Goal: Task Accomplishment & Management: Use online tool/utility

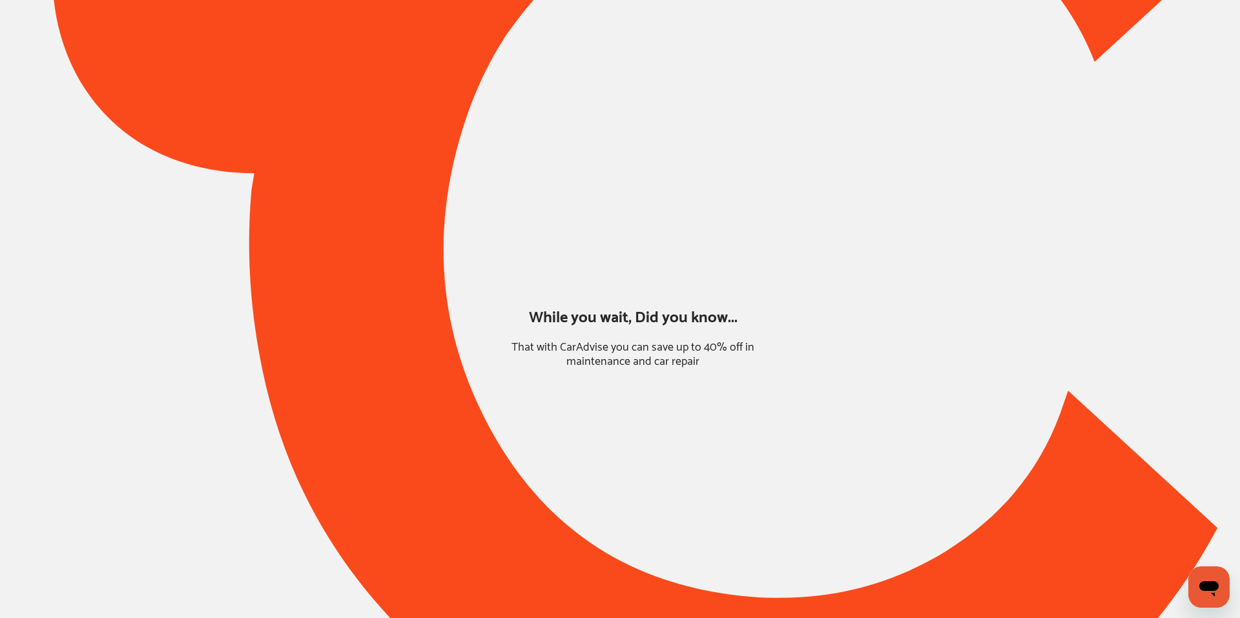
type input "*****"
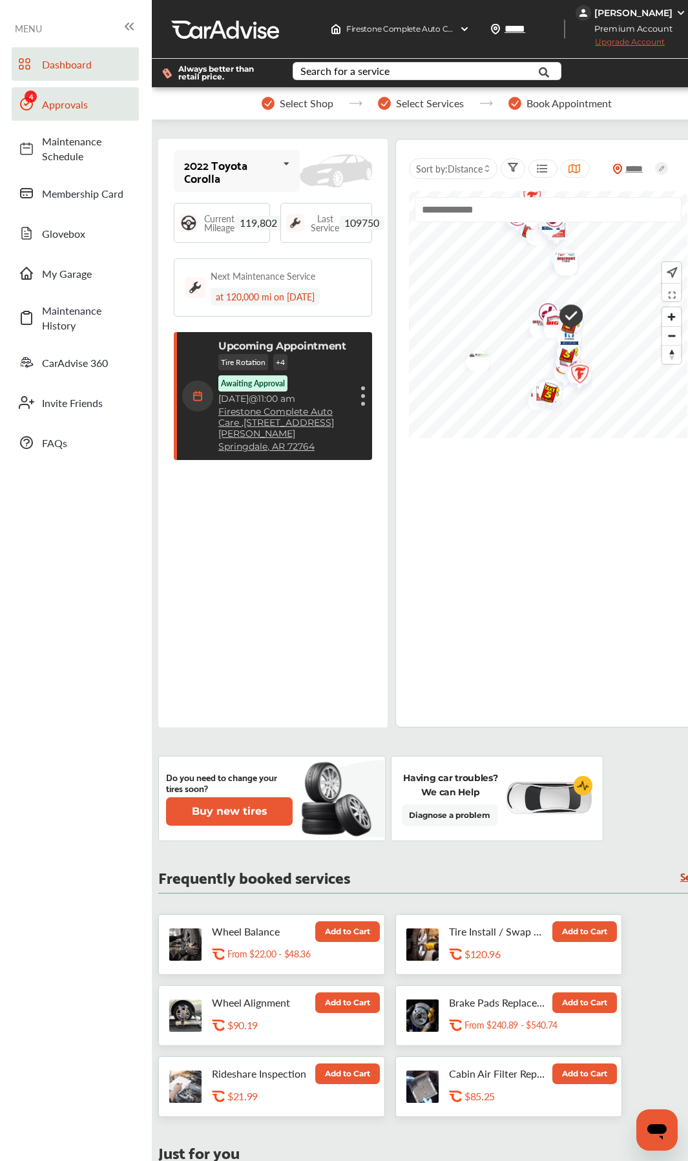
click at [55, 111] on span "Approvals" at bounding box center [87, 104] width 90 height 15
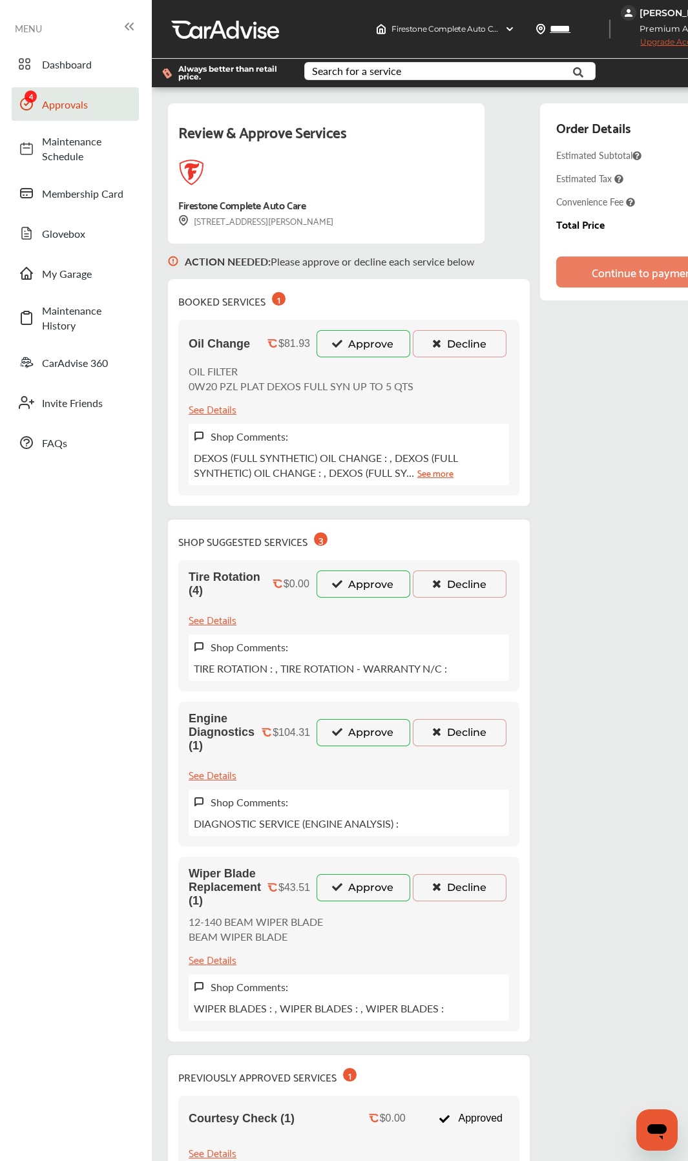
click at [356, 584] on button "Approve" at bounding box center [364, 583] width 94 height 27
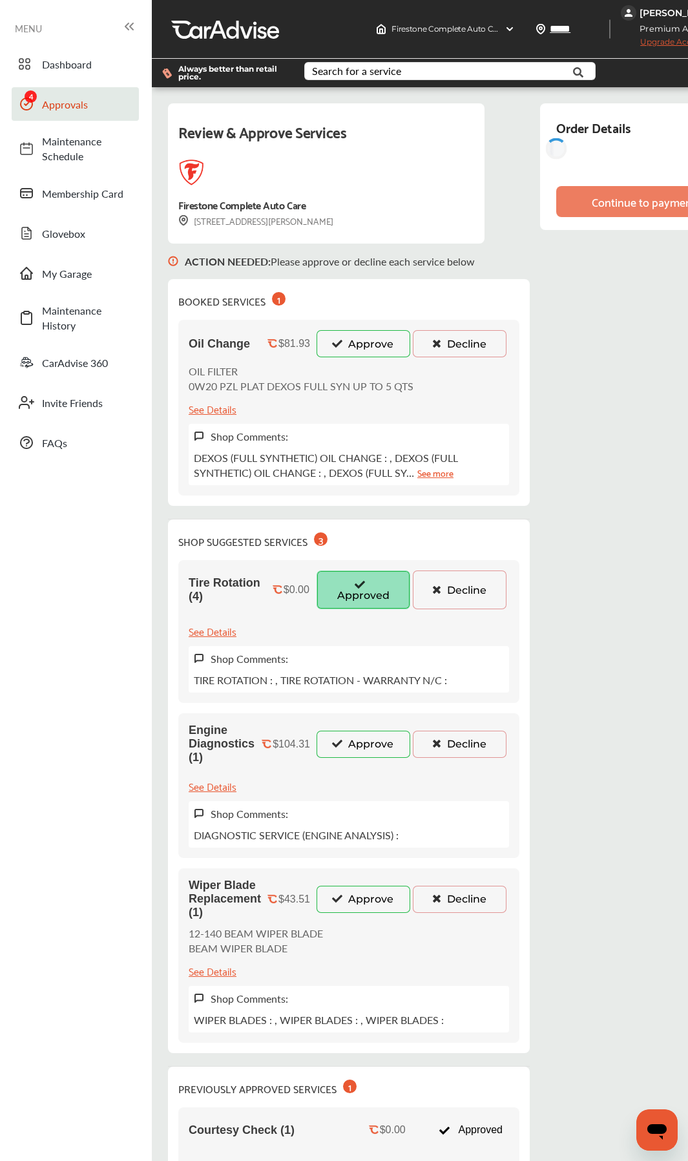
click at [351, 345] on button "Approve" at bounding box center [364, 343] width 94 height 27
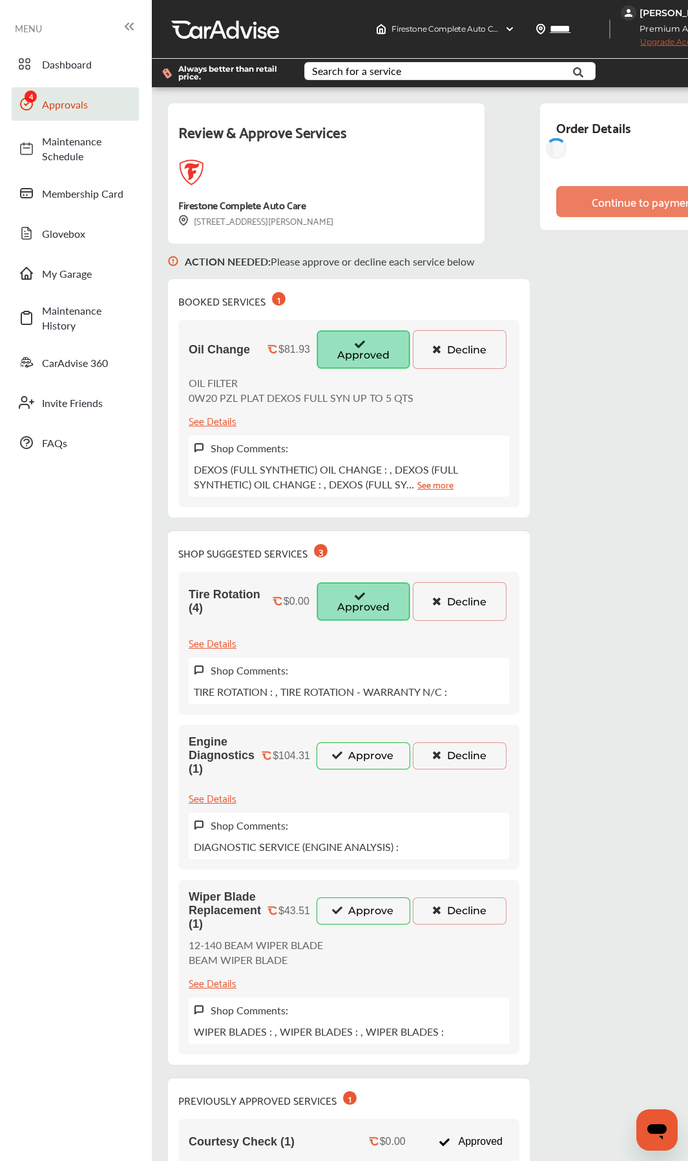
click at [346, 618] on button "Approve" at bounding box center [364, 755] width 94 height 27
click at [352, 618] on button "Approve" at bounding box center [364, 910] width 94 height 27
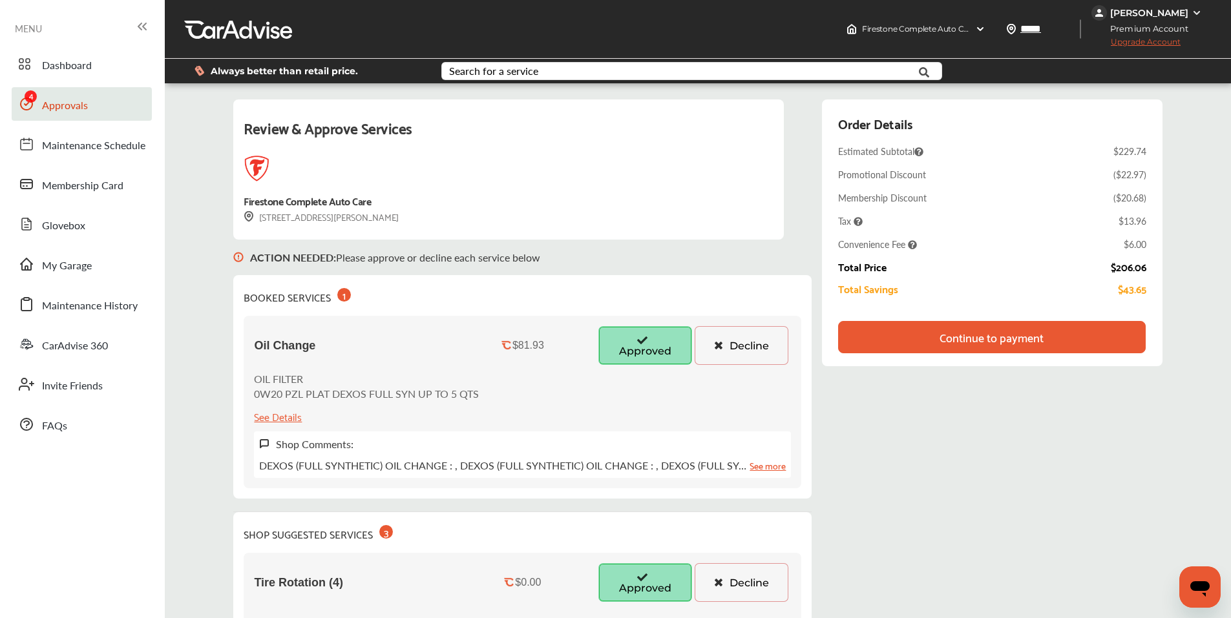
scroll to position [65, 0]
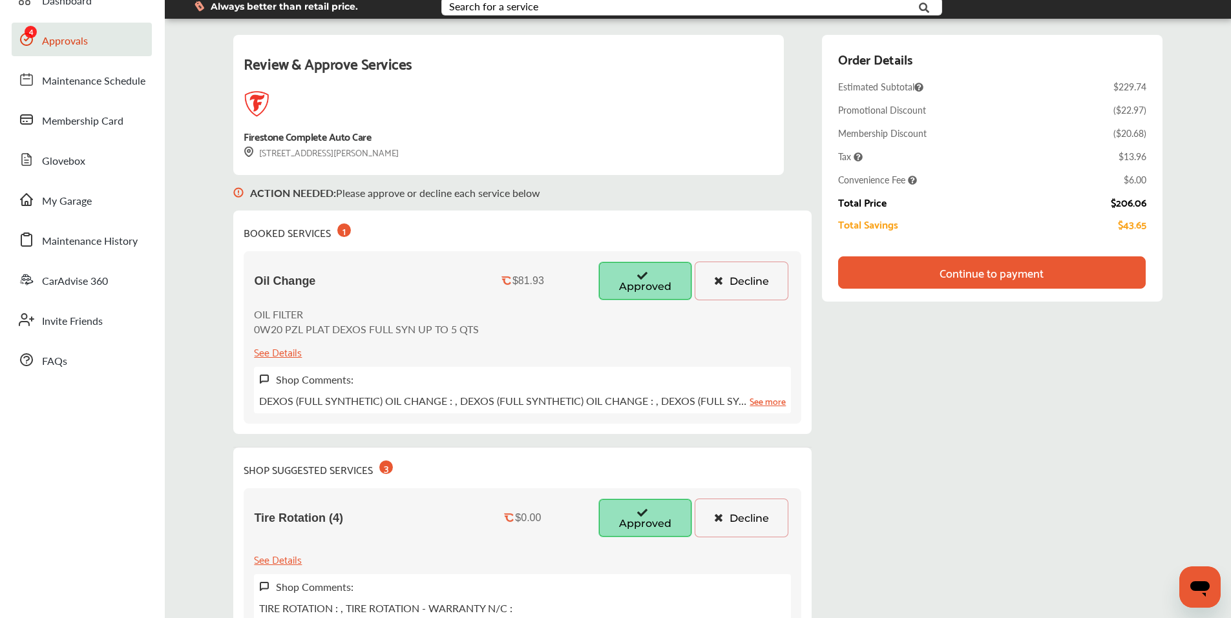
click at [972, 279] on div "Continue to payment" at bounding box center [991, 272] width 104 height 13
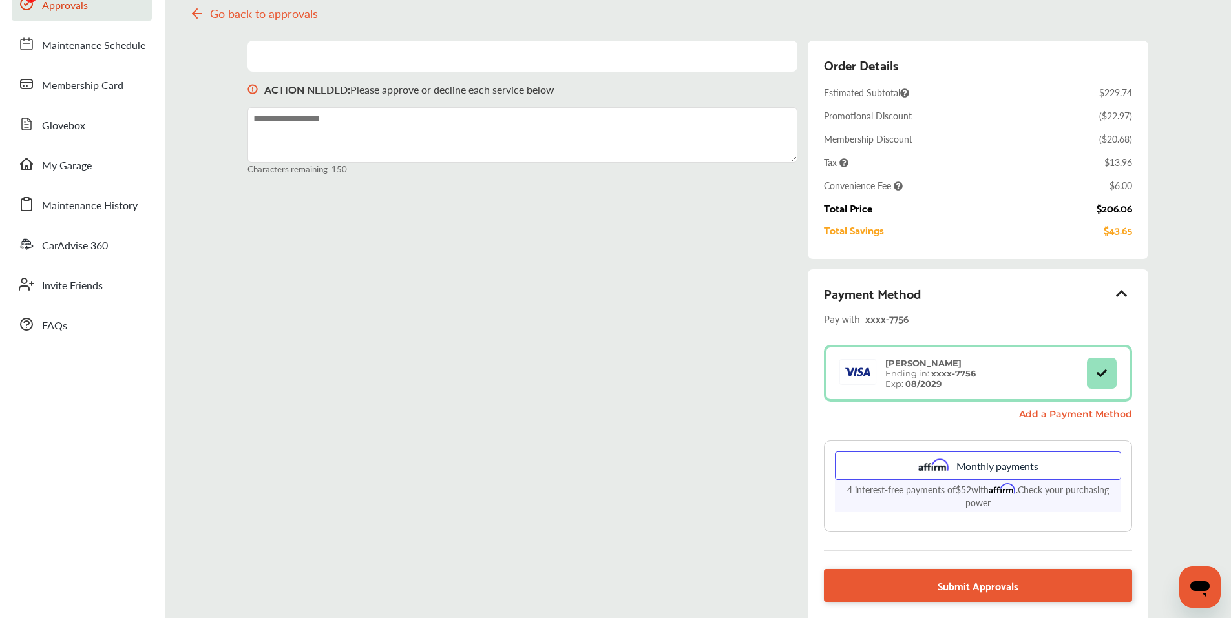
scroll to position [194, 0]
